Goal: Task Accomplishment & Management: Complete application form

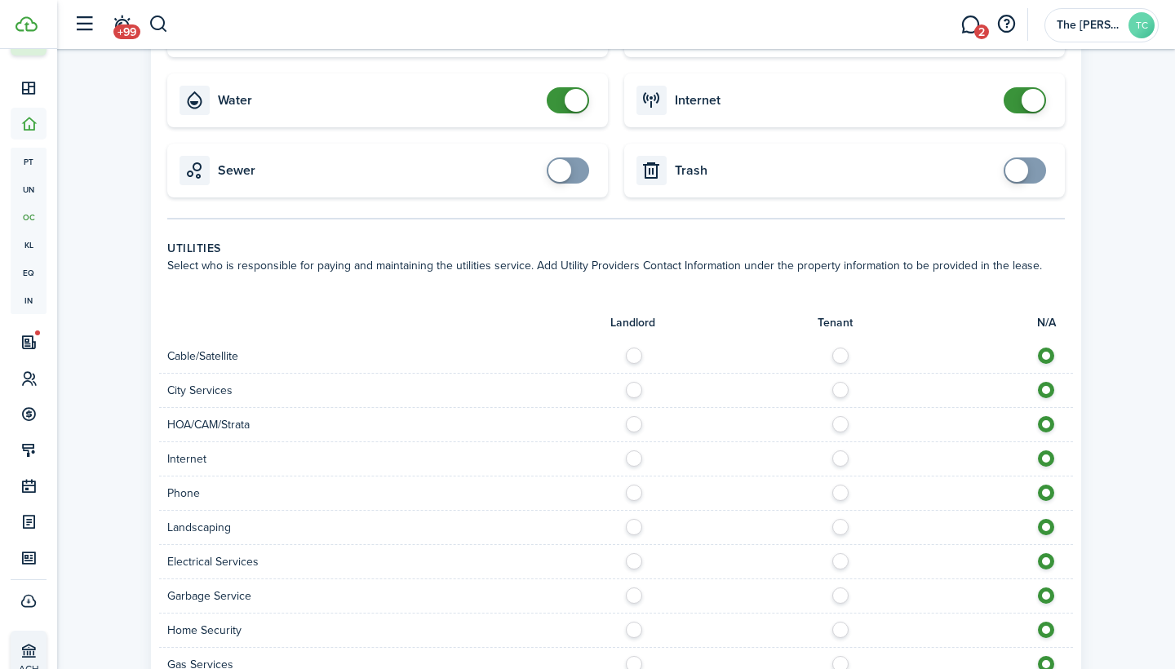
scroll to position [658, 0]
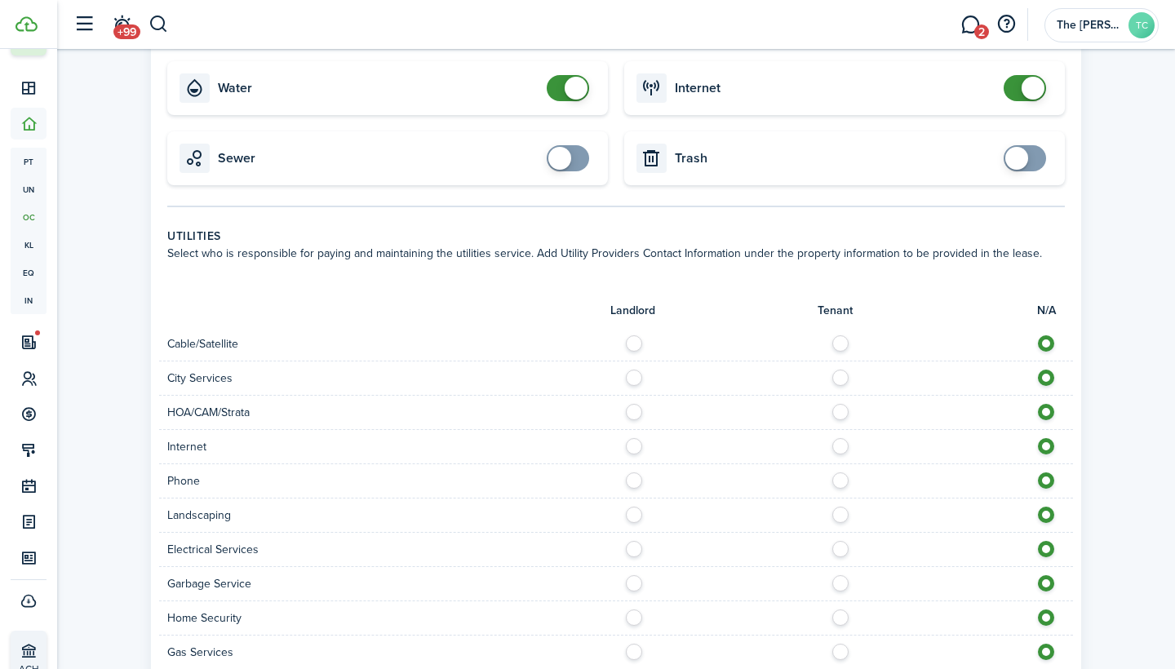
checkbox input "true"
click at [576, 165] on span at bounding box center [568, 158] width 16 height 26
checkbox input "true"
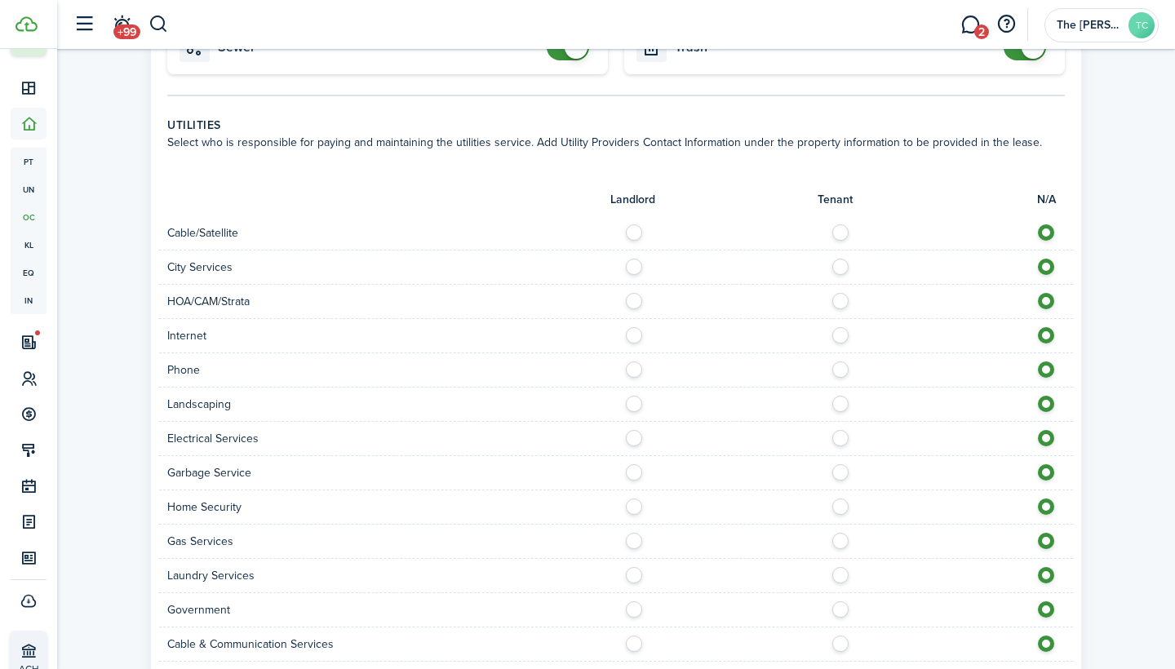
scroll to position [773, 0]
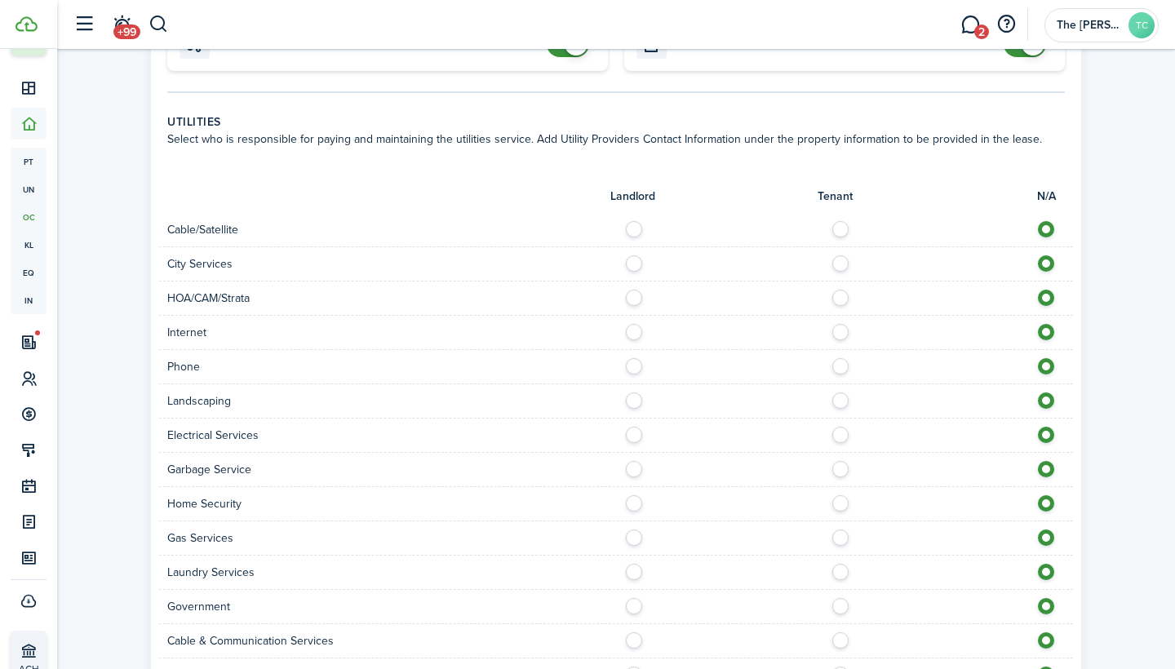
click at [843, 228] on label at bounding box center [844, 225] width 29 height 8
radio input "true"
click at [842, 330] on label at bounding box center [844, 328] width 29 height 8
radio input "true"
click at [839, 366] on label at bounding box center [844, 362] width 29 height 8
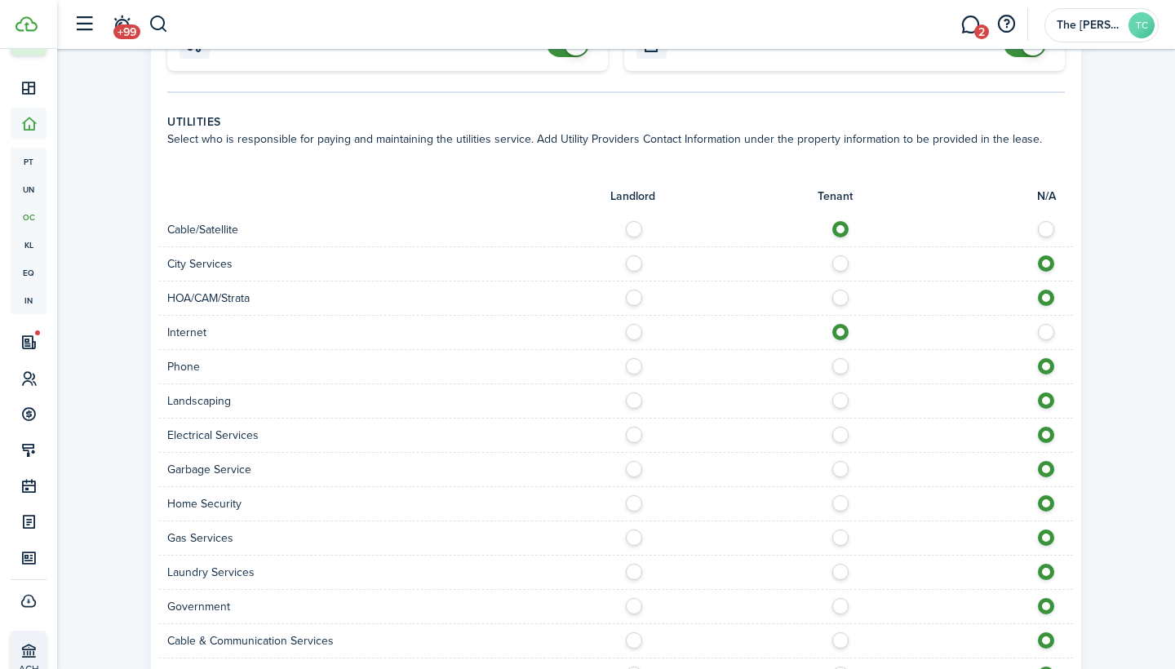
radio input "true"
click at [631, 401] on label at bounding box center [638, 396] width 29 height 8
radio input "true"
click at [843, 435] on label at bounding box center [844, 431] width 29 height 8
radio input "true"
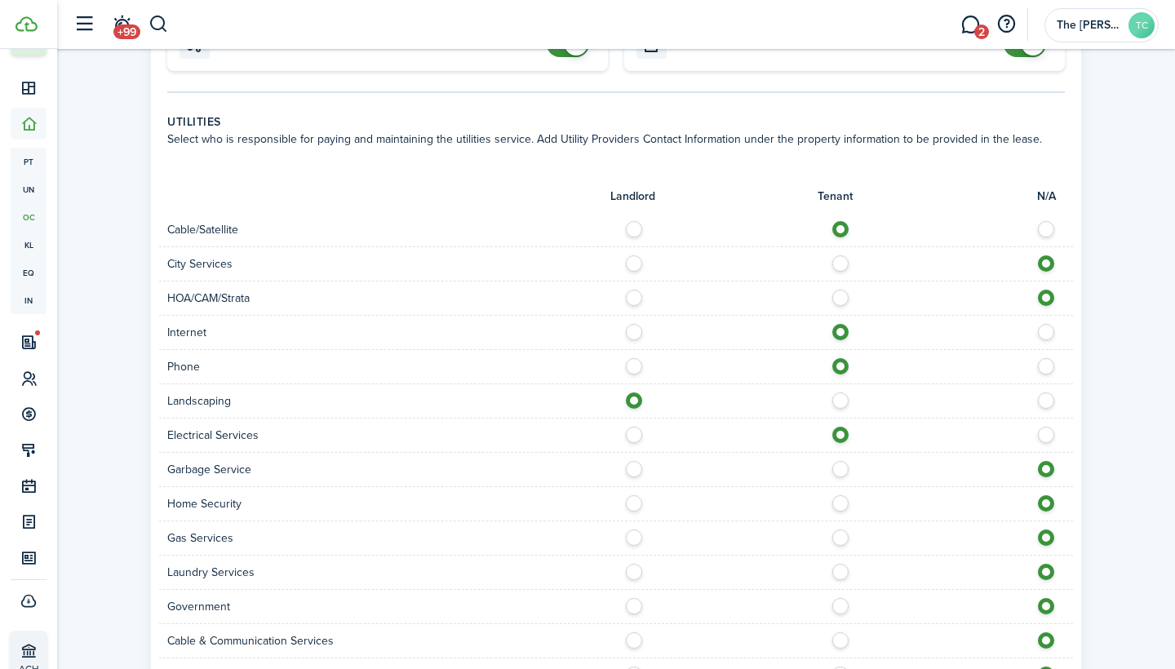
click at [839, 469] on label at bounding box center [844, 465] width 29 height 8
radio input "true"
click at [843, 538] on label at bounding box center [844, 533] width 29 height 8
radio input "true"
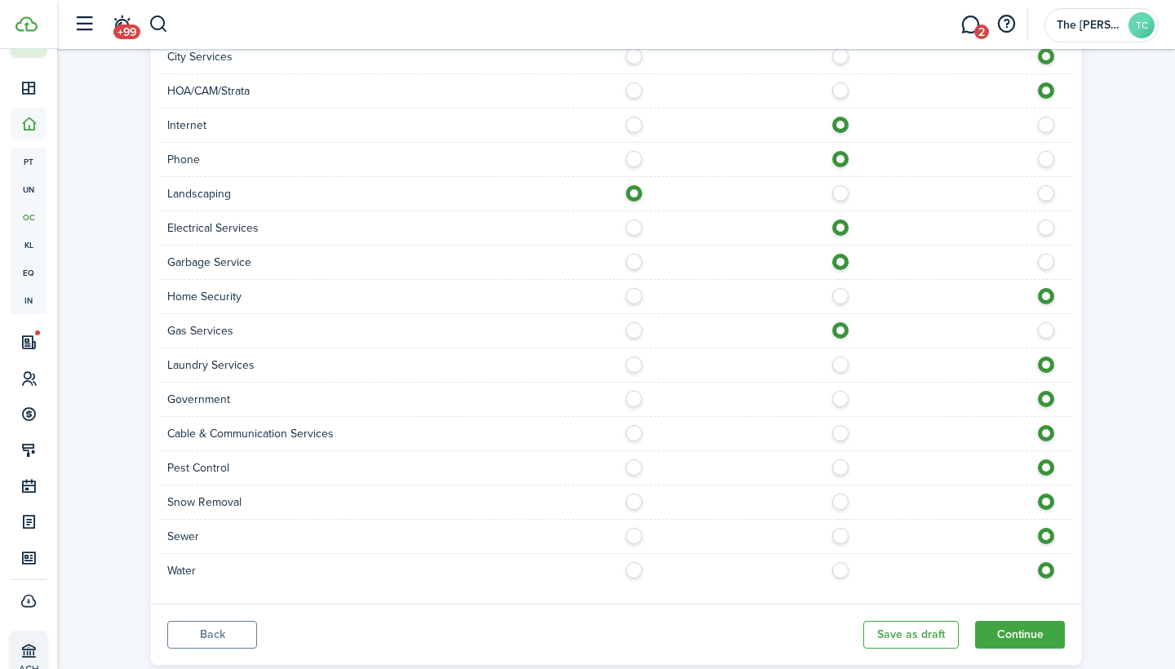
scroll to position [981, 0]
click at [635, 531] on label at bounding box center [638, 531] width 29 height 8
radio input "true"
click at [633, 557] on div "Water" at bounding box center [616, 569] width 914 height 33
click at [635, 569] on label at bounding box center [638, 565] width 29 height 8
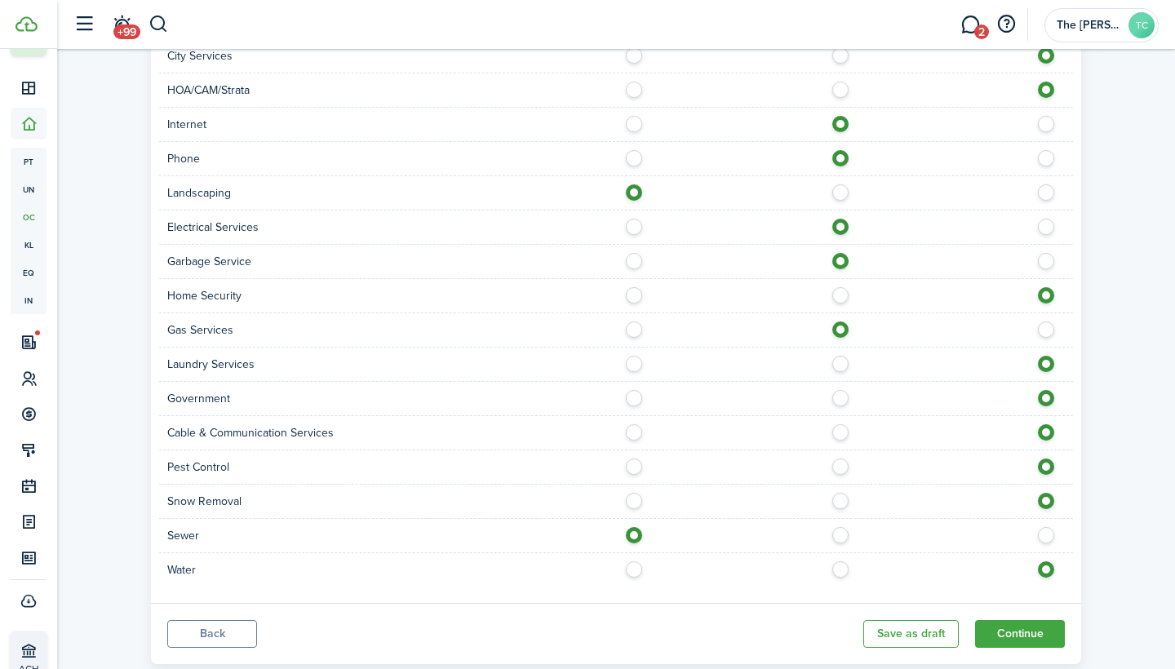
radio input "true"
drag, startPoint x: 631, startPoint y: 496, endPoint x: 632, endPoint y: 465, distance: 31.0
click at [633, 465] on form "Landlord Tenant N/A Cable/Satellite City Services HOA/CAM/Strata Internet Phone…" at bounding box center [615, 272] width 897 height 627
click at [632, 465] on label at bounding box center [638, 462] width 29 height 8
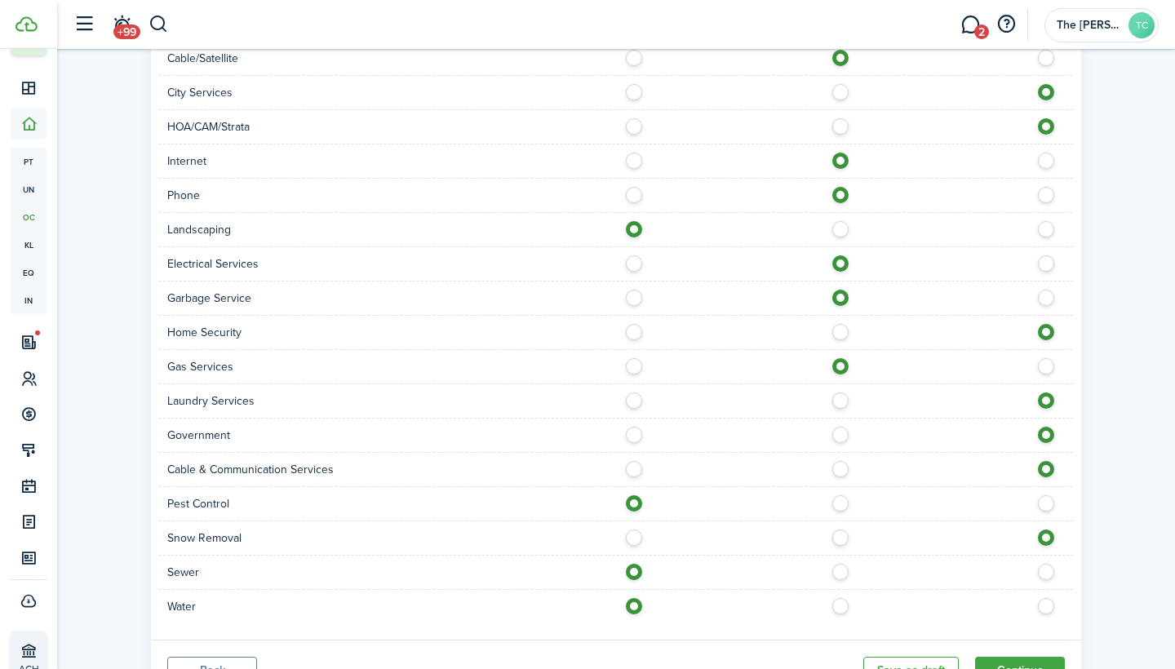
scroll to position [946, 0]
click at [848, 499] on label at bounding box center [844, 497] width 29 height 8
radio input "false"
radio input "true"
click at [839, 578] on div "Sewer" at bounding box center [616, 570] width 914 height 34
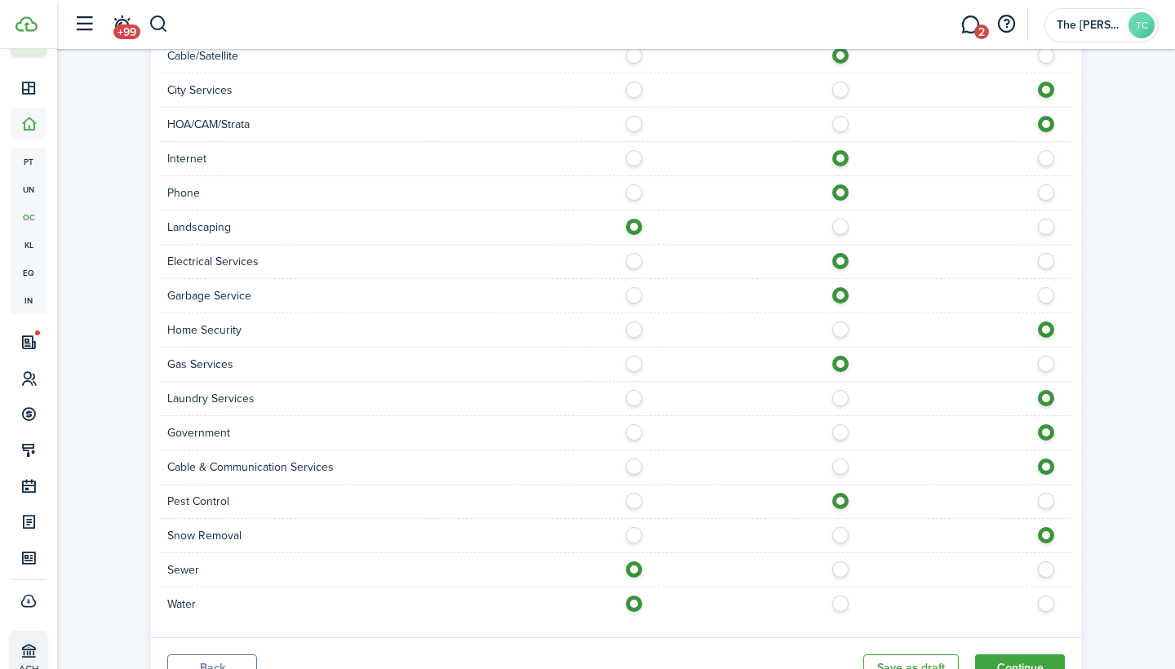
click at [837, 604] on label at bounding box center [844, 599] width 29 height 8
radio input "false"
radio input "true"
click at [845, 569] on label at bounding box center [844, 565] width 29 height 8
radio input "false"
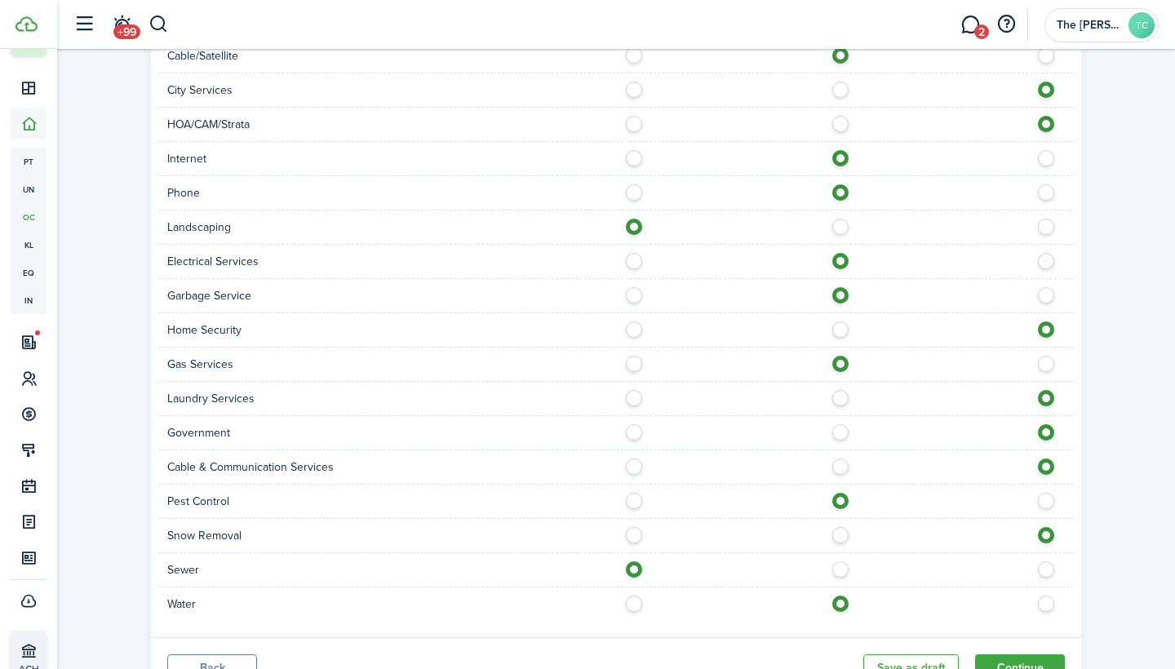
radio input "true"
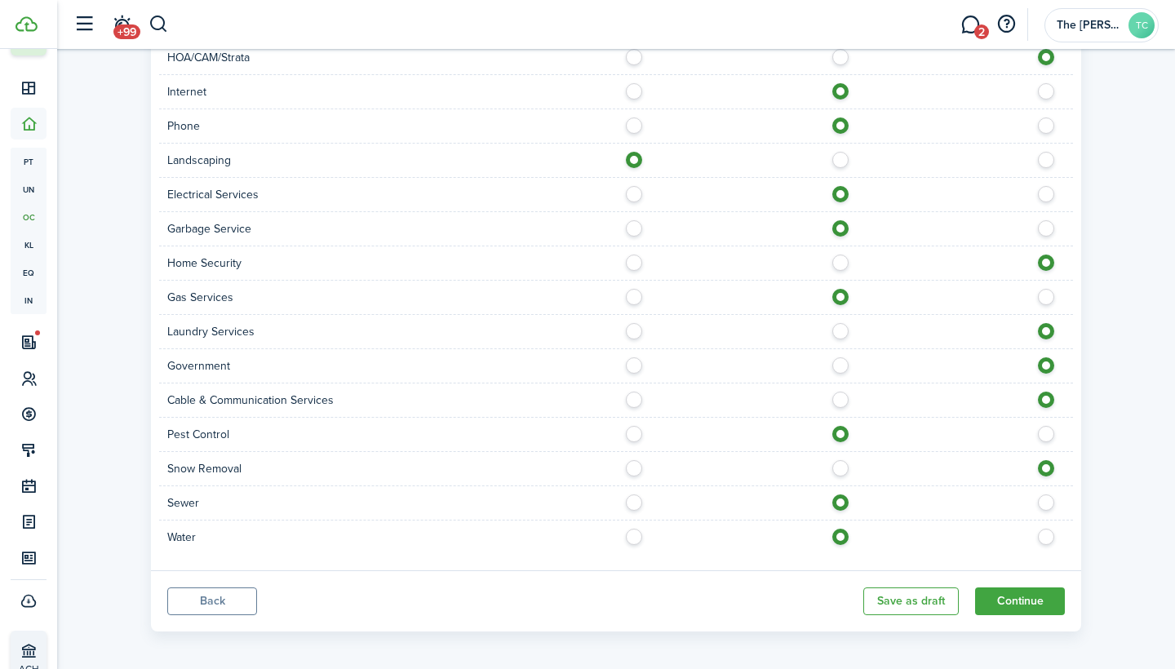
scroll to position [1012, 0]
drag, startPoint x: 1011, startPoint y: 609, endPoint x: 742, endPoint y: 446, distance: 314.4
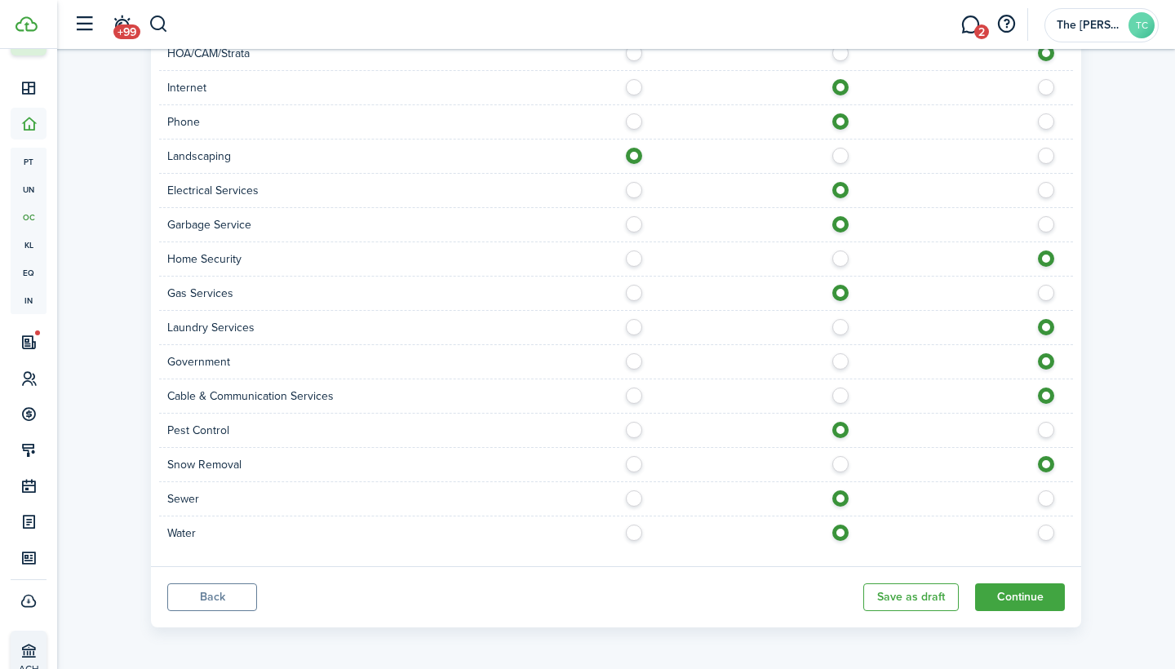
click at [841, 396] on label at bounding box center [844, 391] width 29 height 8
radio input "true"
